Goal: Task Accomplishment & Management: Manage account settings

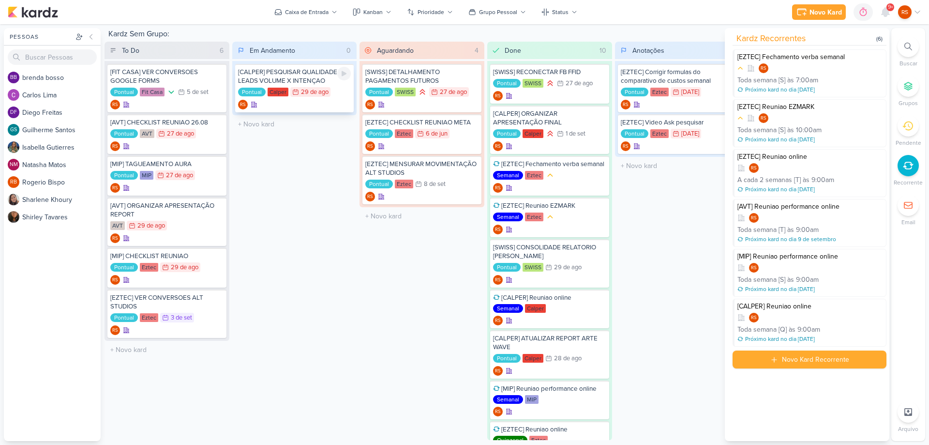
click at [323, 103] on div "RS" at bounding box center [294, 105] width 113 height 10
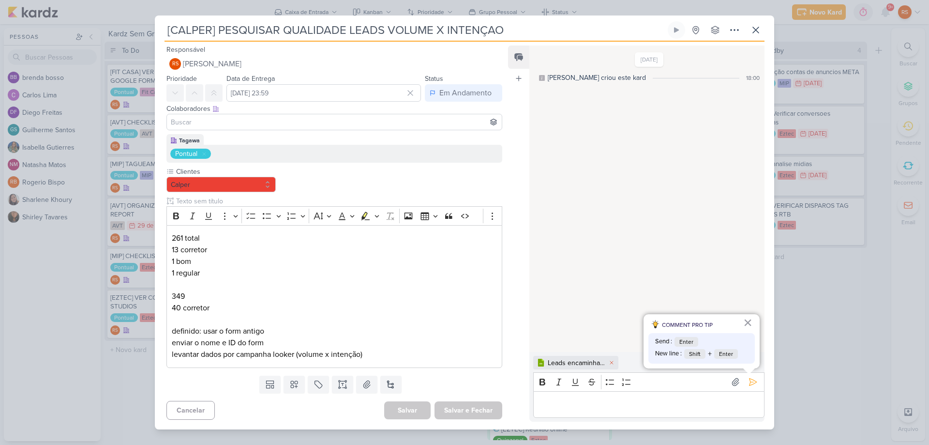
click at [582, 401] on p "Editor editing area: main" at bounding box center [648, 404] width 221 height 12
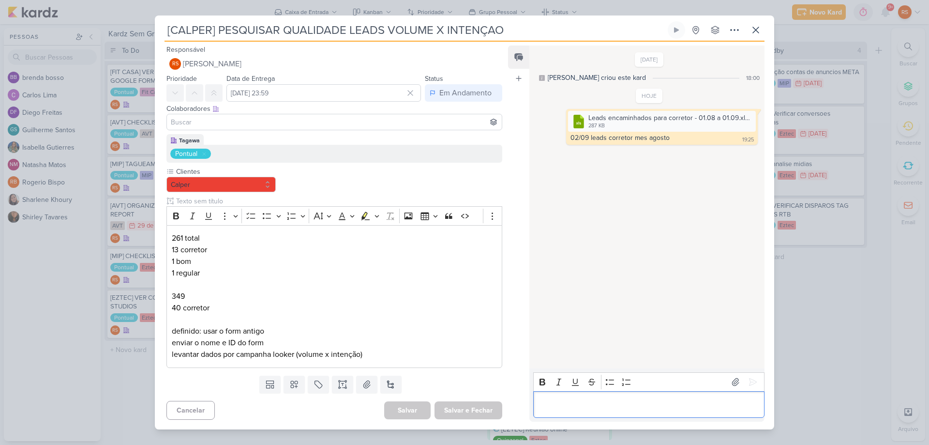
click at [285, 413] on div "Cancelar [GEOGRAPHIC_DATA] Salvar e Fechar Ctrl + Enter" at bounding box center [330, 409] width 351 height 25
click at [744, 33] on div "[CALPER] PESQUISAR QUALIDADE LEADS VOLUME X INTENÇAO Criado por mim nenhum grup…" at bounding box center [465, 31] width 600 height 20
click at [753, 30] on icon at bounding box center [756, 30] width 12 height 12
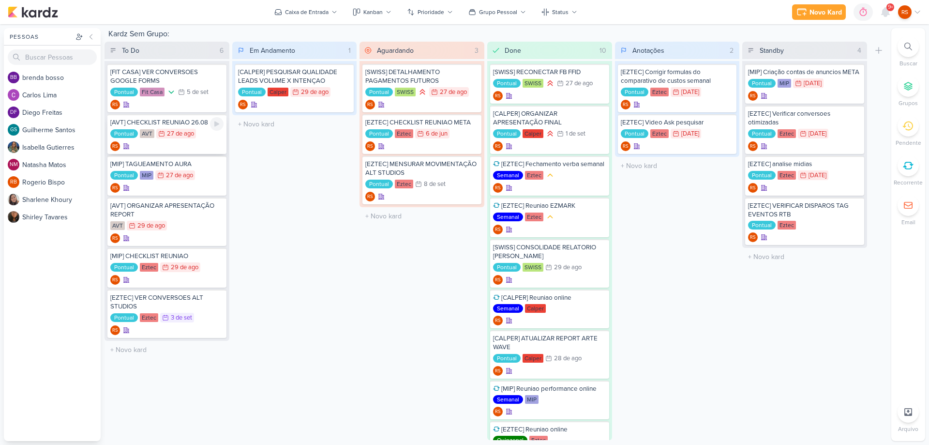
click at [191, 124] on div "[AVT] CHECKLIST REUNIAO 26.08" at bounding box center [166, 122] width 113 height 9
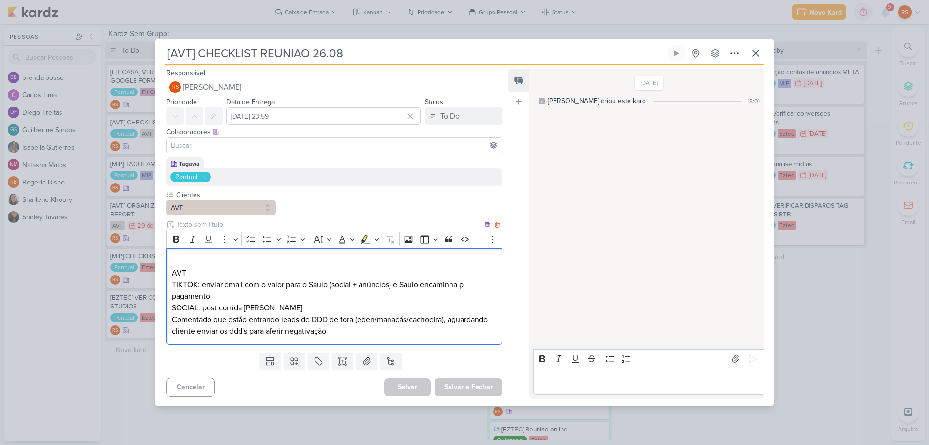
click at [231, 295] on p "TIKTOK: enviar email com o valor para o Saulo (social + anúncios) e Saulo encam…" at bounding box center [334, 290] width 325 height 23
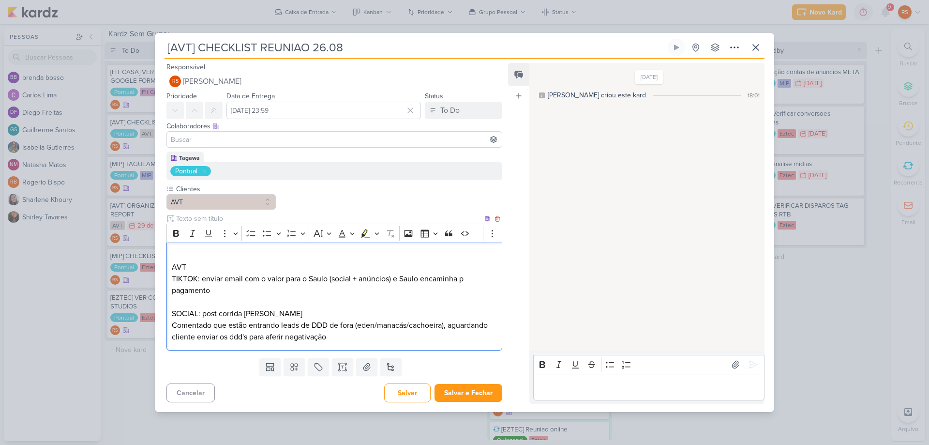
click at [288, 310] on p "SOCIAL: post corrida [PERSON_NAME]" at bounding box center [334, 314] width 325 height 12
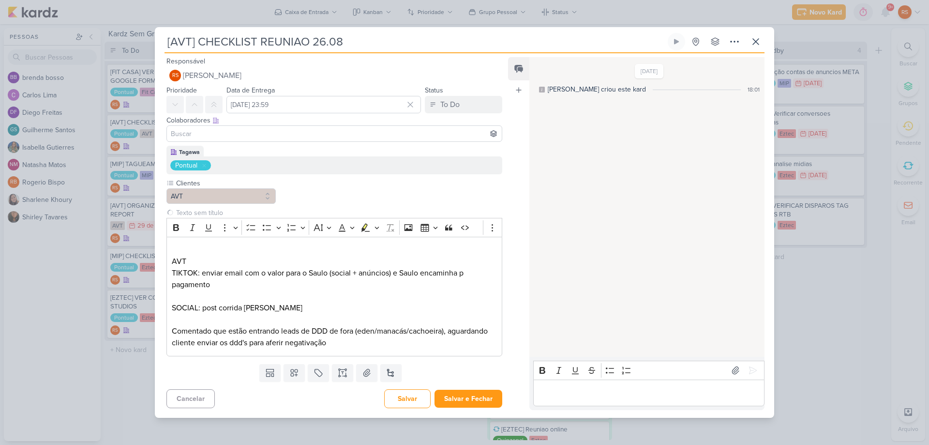
drag, startPoint x: 316, startPoint y: 40, endPoint x: 401, endPoint y: 30, distance: 86.3
click at [401, 30] on div "[AVT] CHECKLIST REUNIAO 26.08 Criado por mim" at bounding box center [464, 222] width 619 height 390
type input "[AVT] CHECKLIST REUNIAO 02.09"
click at [343, 104] on input "[DATE] 23:59" at bounding box center [323, 104] width 195 height 17
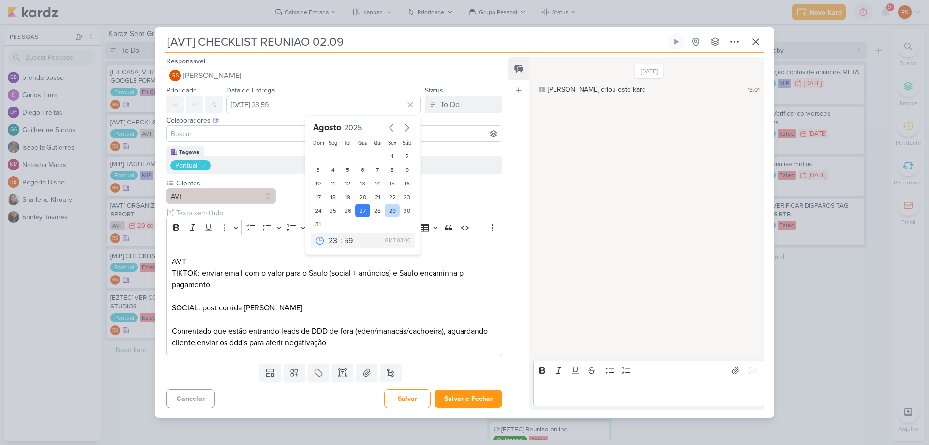
click at [390, 209] on div "29" at bounding box center [392, 211] width 15 height 14
type input "[DATE] 23:59"
drag, startPoint x: 249, startPoint y: 266, endPoint x: 244, endPoint y: 267, distance: 4.9
click at [248, 267] on p "AVT" at bounding box center [334, 255] width 325 height 23
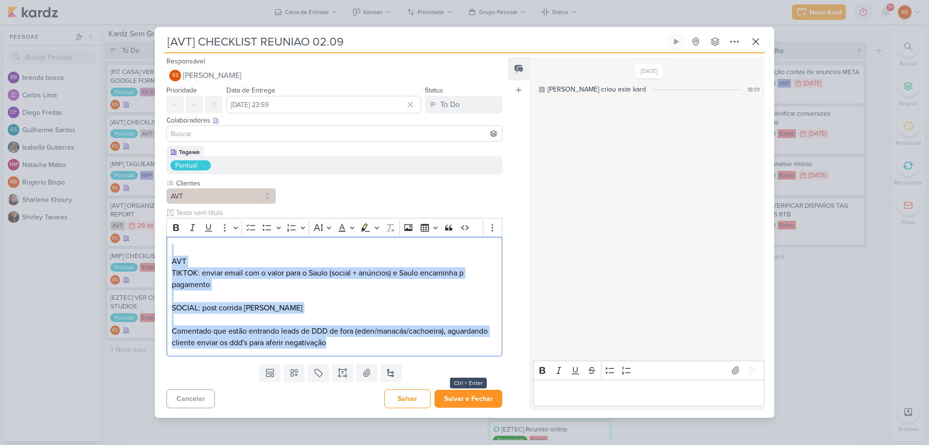
drag, startPoint x: 179, startPoint y: 252, endPoint x: 479, endPoint y: 395, distance: 332.5
click at [479, 395] on div "Responsável RS Renan Sena Nenhum contato encontrado create new contact Novo Con…" at bounding box center [330, 232] width 351 height 354
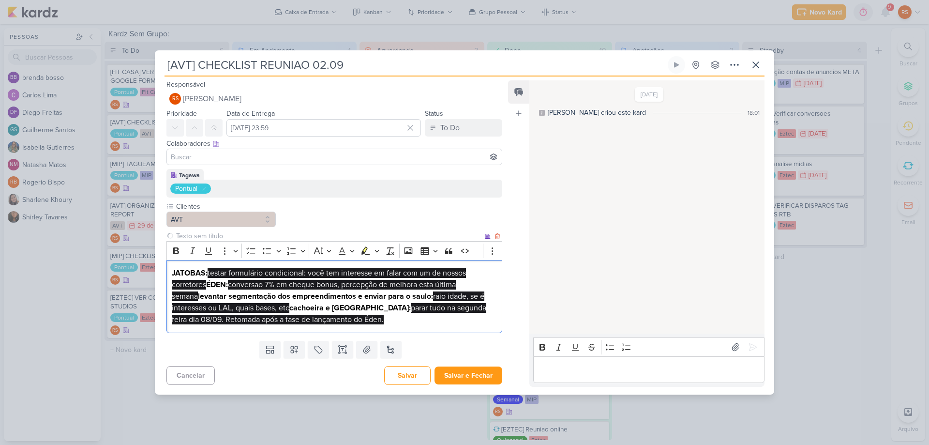
click at [223, 288] on strong "ÉDEN:" at bounding box center [217, 285] width 22 height 10
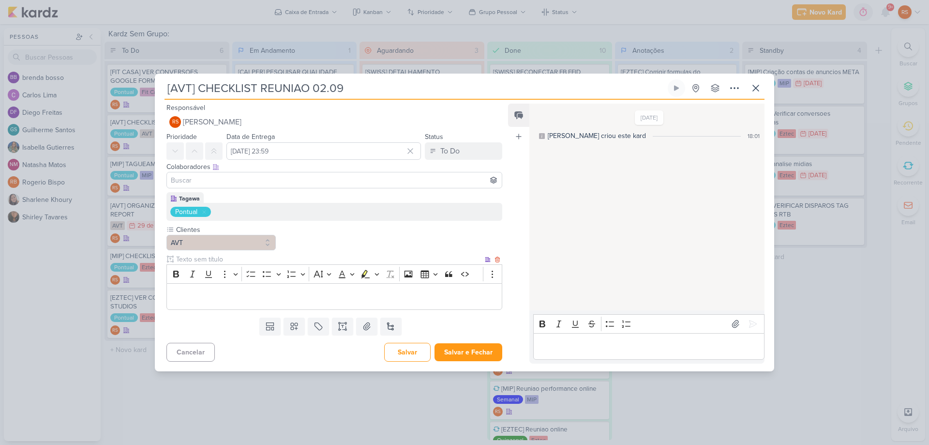
click at [229, 293] on p "Editor editing area: main" at bounding box center [334, 296] width 325 height 12
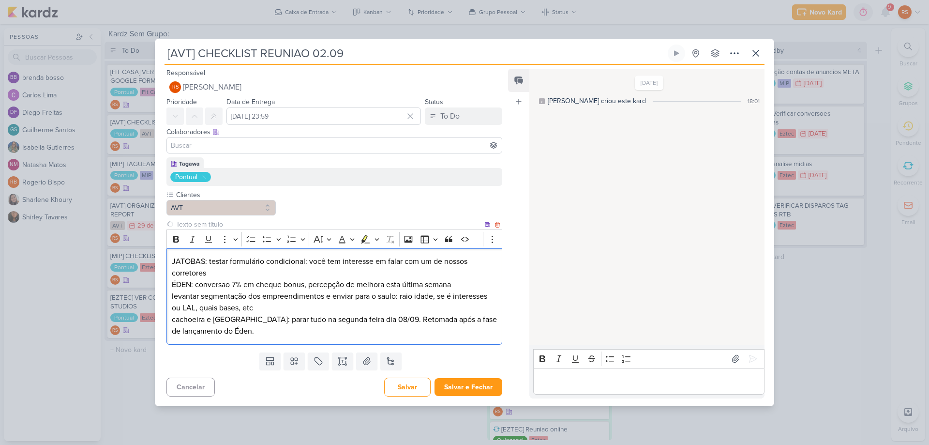
click at [224, 271] on p "JATOBAS: testar formulário condicional: você tem interesse em falar com um de n…" at bounding box center [334, 267] width 325 height 23
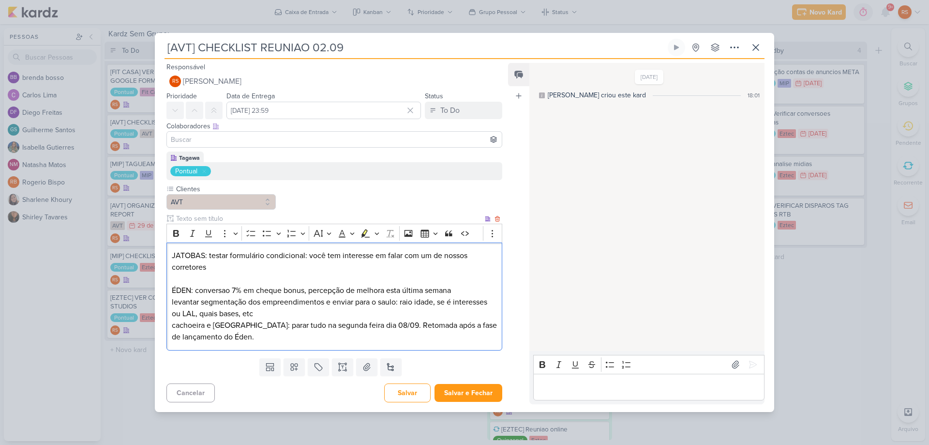
click at [266, 309] on p "levantar segmentação dos empreendimentos e enviar para o saulo: raio idade, se …" at bounding box center [334, 307] width 325 height 23
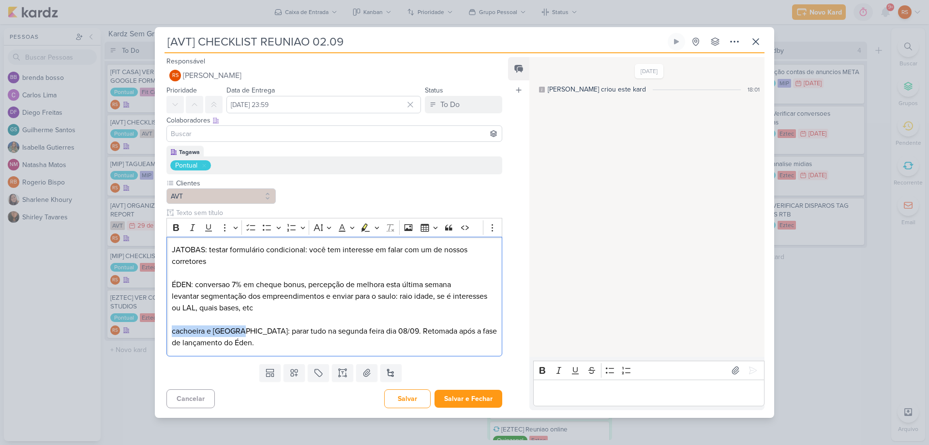
drag, startPoint x: 238, startPoint y: 329, endPoint x: 153, endPoint y: 335, distance: 84.9
click at [153, 333] on div "[AVT] CHECKLIST REUNIAO 02.09 Criado por mim" at bounding box center [464, 222] width 929 height 445
drag, startPoint x: 261, startPoint y: 330, endPoint x: 172, endPoint y: 336, distance: 89.3
click at [172, 336] on p "CACHOEIRA E [GEOGRAPHIC_DATA]: parar tudo na segunda feira dia 08/09. Retomada …" at bounding box center [334, 336] width 325 height 23
drag, startPoint x: 194, startPoint y: 283, endPoint x: 170, endPoint y: 283, distance: 24.2
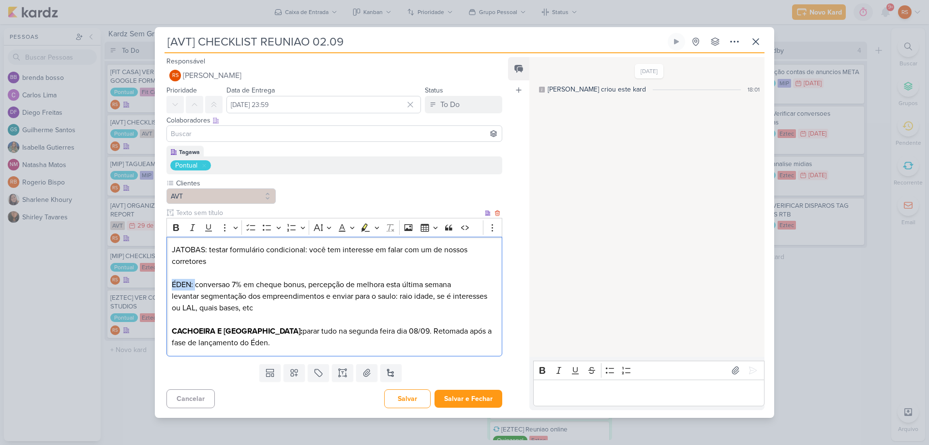
click at [145, 288] on div "[AVT] CHECKLIST REUNIAO 02.09 Criado por mim" at bounding box center [464, 222] width 929 height 445
drag, startPoint x: 207, startPoint y: 247, endPoint x: 164, endPoint y: 250, distance: 43.2
click at [164, 250] on div "Tagawa Pontual Clientes AVT" at bounding box center [330, 253] width 351 height 214
click at [248, 271] on p "Editor editing area: main" at bounding box center [334, 273] width 325 height 12
click at [468, 397] on button "Salvar e Fechar" at bounding box center [469, 399] width 68 height 18
